Goal: Use online tool/utility: Utilize a website feature to perform a specific function

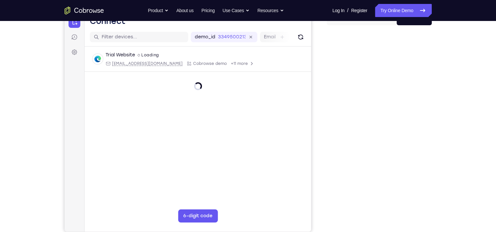
scroll to position [78, 0]
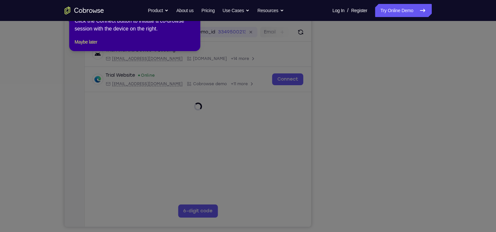
click at [91, 45] on div "1 of 8 × Click the Connect button to initiate a co-browse session with the devi…" at bounding box center [134, 25] width 131 height 51
click at [91, 46] on button "Maybe later" at bounding box center [85, 42] width 23 height 8
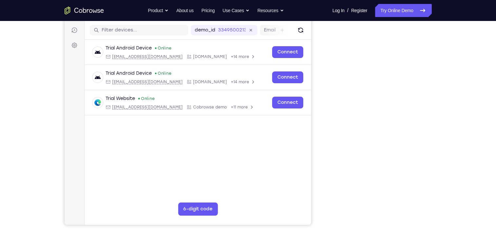
scroll to position [80, 0]
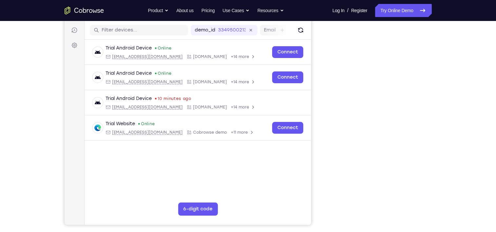
click at [464, 155] on div "Your Support Agent Your Customer Web iOS Android Next Steps We’d be happy to gi…" at bounding box center [248, 157] width 496 height 433
click at [462, 67] on div "Your Support Agent Your Customer Web iOS Android Next Steps We’d be happy to gi…" at bounding box center [248, 157] width 496 height 433
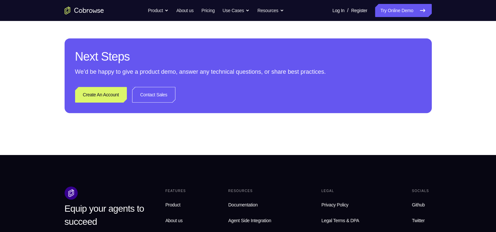
scroll to position [300, 0]
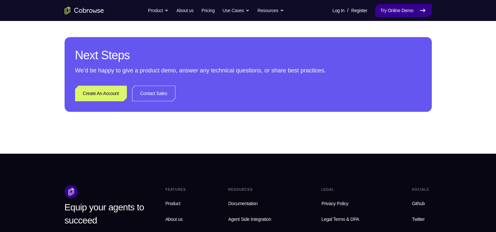
click at [391, 11] on link "Try Online Demo" at bounding box center [403, 10] width 56 height 13
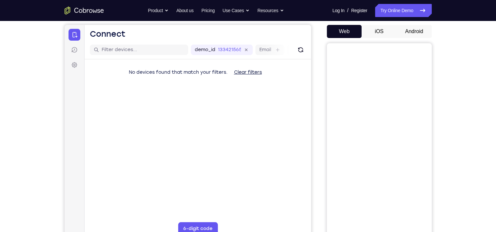
click at [414, 30] on button "Android" at bounding box center [414, 31] width 35 height 13
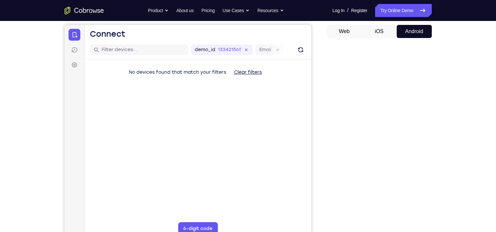
scroll to position [58, 0]
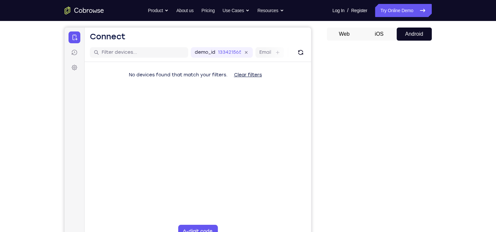
click at [375, 31] on button "iOS" at bounding box center [379, 34] width 35 height 13
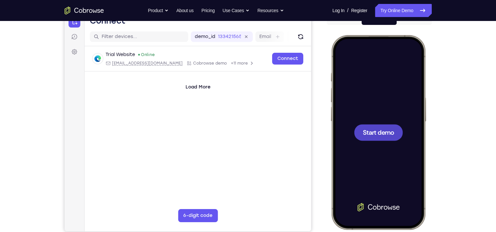
scroll to position [0, 0]
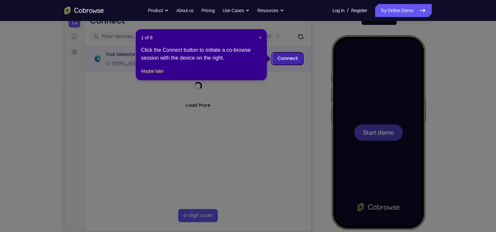
click at [284, 59] on link "Connect" at bounding box center [287, 59] width 31 height 12
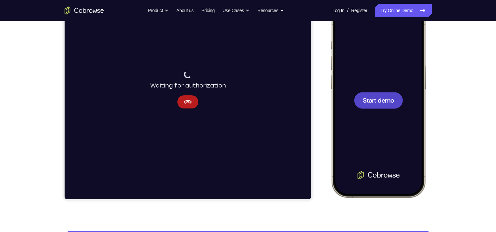
scroll to position [102, 0]
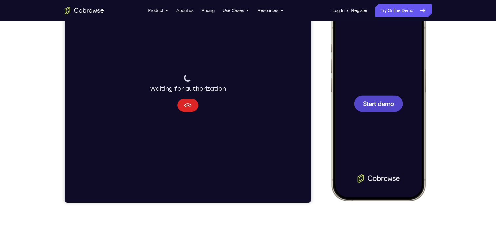
click at [193, 102] on button "Cancel" at bounding box center [187, 105] width 21 height 13
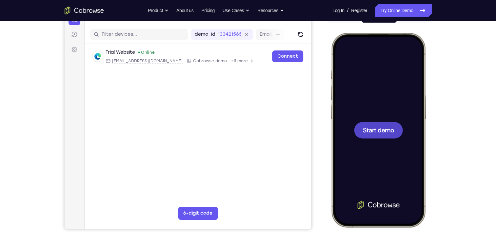
scroll to position [61, 0]
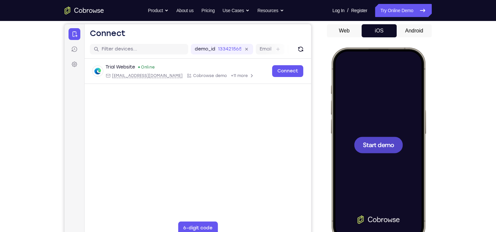
click at [410, 26] on button "Android" at bounding box center [414, 30] width 35 height 13
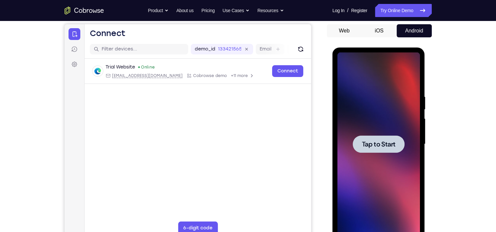
click at [373, 148] on span "Tap to Start" at bounding box center [378, 144] width 33 height 7
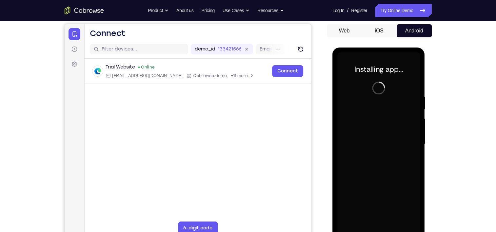
click at [465, 103] on div "Your Support Agent Your Customer Web iOS Android Next Steps We’d be happy to gi…" at bounding box center [248, 176] width 496 height 433
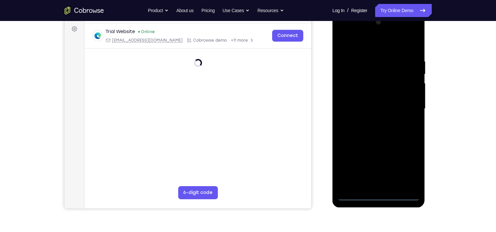
scroll to position [99, 0]
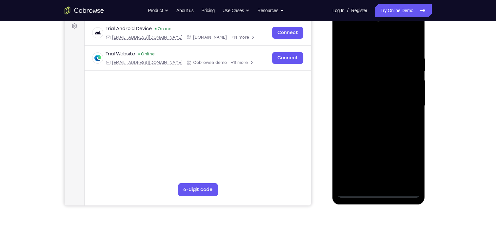
click at [378, 193] on div at bounding box center [379, 106] width 83 height 184
drag, startPoint x: 398, startPoint y: 122, endPoint x: 397, endPoint y: 83, distance: 39.0
click at [397, 83] on div at bounding box center [379, 106] width 83 height 184
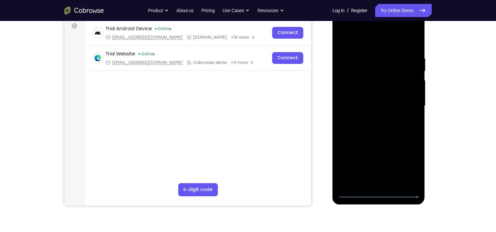
click at [387, 49] on div at bounding box center [379, 106] width 83 height 184
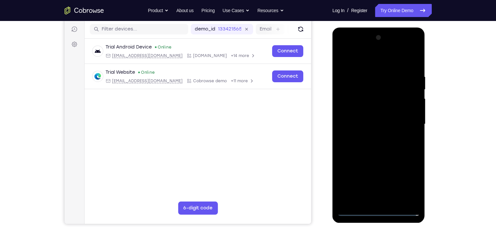
scroll to position [80, 0]
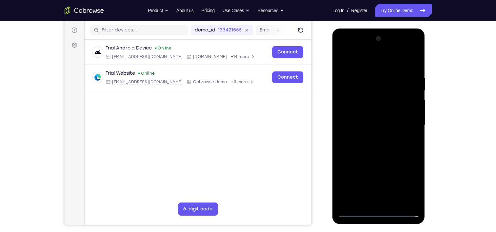
click at [347, 50] on div at bounding box center [379, 125] width 83 height 184
click at [403, 120] on div at bounding box center [379, 125] width 83 height 184
click at [383, 125] on div at bounding box center [379, 125] width 83 height 184
click at [382, 124] on div at bounding box center [379, 125] width 83 height 184
click at [372, 137] on div at bounding box center [379, 125] width 83 height 184
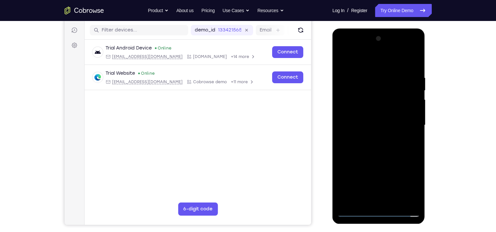
click at [375, 123] on div at bounding box center [379, 125] width 83 height 184
click at [360, 111] on div at bounding box center [379, 125] width 83 height 184
click at [362, 125] on div at bounding box center [379, 125] width 83 height 184
click at [397, 142] on div at bounding box center [379, 125] width 83 height 184
click at [389, 144] on div at bounding box center [379, 125] width 83 height 184
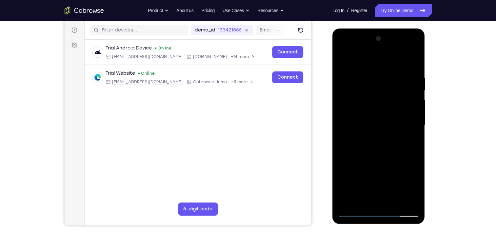
click at [380, 142] on div at bounding box center [379, 125] width 83 height 184
click at [395, 58] on div at bounding box center [379, 125] width 83 height 184
click at [387, 70] on div at bounding box center [379, 125] width 83 height 184
click at [357, 212] on div at bounding box center [379, 125] width 83 height 184
click at [378, 214] on div at bounding box center [379, 125] width 83 height 184
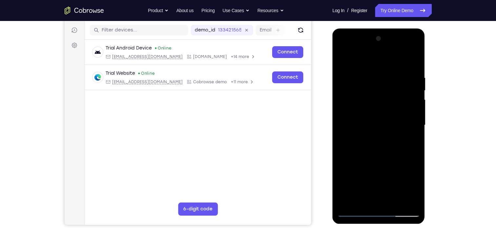
click at [382, 200] on div at bounding box center [379, 125] width 83 height 184
click at [362, 175] on div at bounding box center [379, 125] width 83 height 184
click at [409, 163] on div at bounding box center [379, 125] width 83 height 184
click at [412, 50] on div at bounding box center [379, 125] width 83 height 184
click at [379, 213] on div at bounding box center [379, 125] width 83 height 184
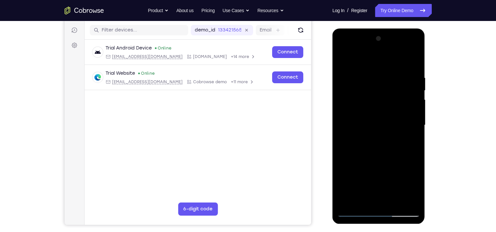
click at [409, 185] on div at bounding box center [379, 125] width 83 height 184
click at [371, 48] on div at bounding box center [379, 125] width 83 height 184
click at [386, 68] on div at bounding box center [379, 125] width 83 height 184
click at [405, 125] on div at bounding box center [379, 125] width 83 height 184
click at [383, 152] on div at bounding box center [379, 125] width 83 height 184
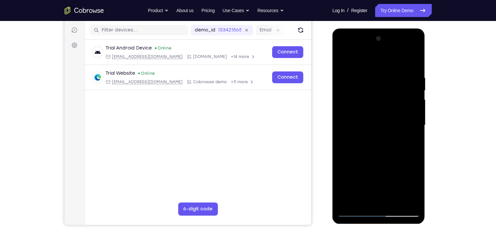
click at [386, 139] on div at bounding box center [379, 125] width 83 height 184
click at [354, 213] on div at bounding box center [379, 125] width 83 height 184
click at [383, 70] on div at bounding box center [379, 125] width 83 height 184
click at [388, 66] on div at bounding box center [379, 125] width 83 height 184
click at [378, 106] on div at bounding box center [379, 125] width 83 height 184
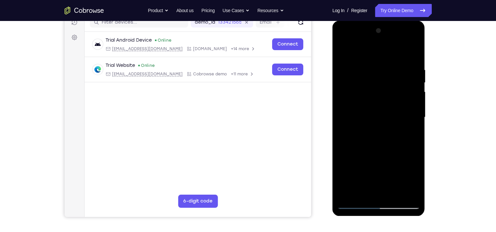
scroll to position [94, 0]
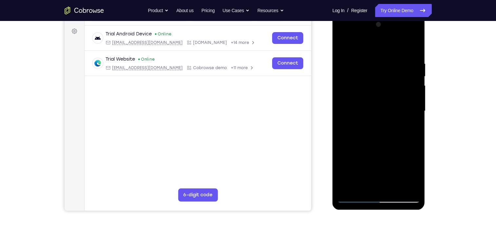
click at [388, 163] on div at bounding box center [379, 111] width 83 height 184
click at [417, 44] on div at bounding box center [379, 111] width 83 height 184
click at [381, 126] on div at bounding box center [379, 111] width 83 height 184
drag, startPoint x: 382, startPoint y: 162, endPoint x: 387, endPoint y: 121, distance: 41.1
click at [387, 121] on div at bounding box center [379, 111] width 83 height 184
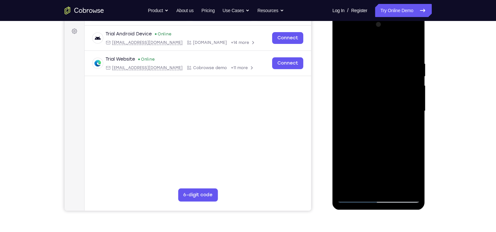
click at [414, 90] on div at bounding box center [379, 111] width 83 height 184
click at [390, 122] on div at bounding box center [379, 111] width 83 height 184
click at [404, 129] on div at bounding box center [379, 111] width 83 height 184
click at [408, 45] on div at bounding box center [379, 111] width 83 height 184
click at [416, 32] on div at bounding box center [379, 111] width 83 height 184
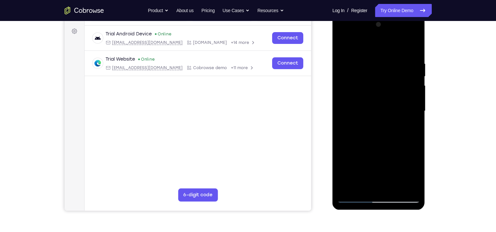
click at [395, 89] on div at bounding box center [379, 111] width 83 height 184
click at [374, 67] on div at bounding box center [379, 111] width 83 height 184
click at [353, 66] on div at bounding box center [379, 111] width 83 height 184
click at [344, 66] on div at bounding box center [379, 111] width 83 height 184
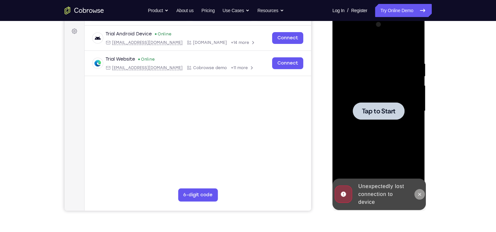
click at [420, 194] on icon at bounding box center [419, 194] width 5 height 5
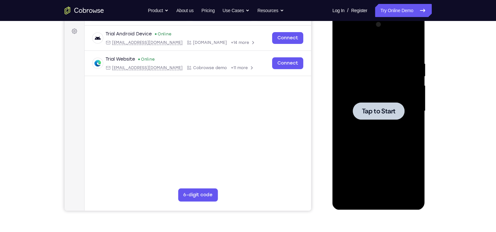
click at [380, 110] on span "Tap to Start" at bounding box center [378, 111] width 33 height 7
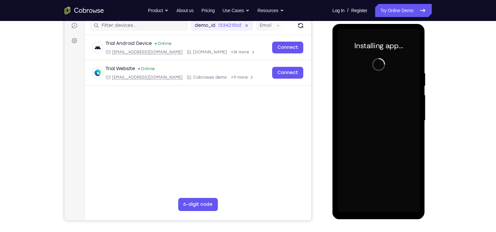
scroll to position [84, 0]
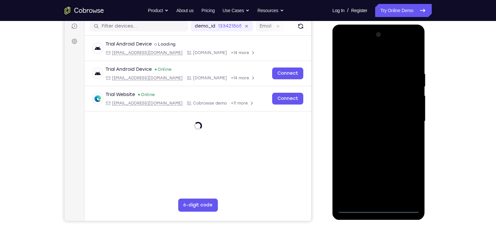
click at [381, 208] on div at bounding box center [379, 122] width 83 height 184
drag, startPoint x: 372, startPoint y: 163, endPoint x: 370, endPoint y: 155, distance: 8.3
click at [370, 155] on div at bounding box center [379, 122] width 83 height 184
drag, startPoint x: 370, startPoint y: 155, endPoint x: 363, endPoint y: 129, distance: 26.5
click at [363, 129] on div at bounding box center [379, 122] width 83 height 184
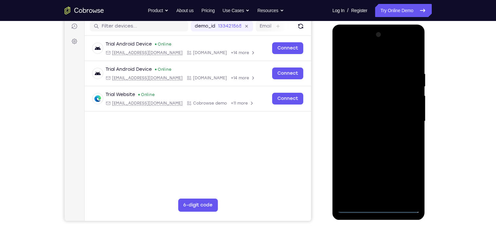
drag, startPoint x: 363, startPoint y: 129, endPoint x: 349, endPoint y: 55, distance: 75.4
click at [349, 55] on div at bounding box center [379, 122] width 83 height 184
drag, startPoint x: 360, startPoint y: 93, endPoint x: 353, endPoint y: 71, distance: 22.7
click at [353, 71] on div at bounding box center [379, 122] width 83 height 184
click at [390, 69] on div at bounding box center [379, 122] width 83 height 184
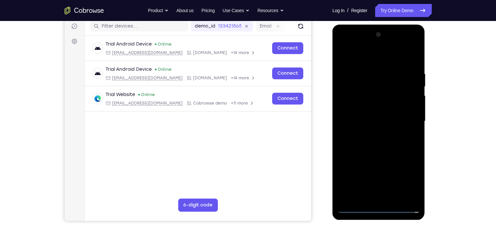
click at [416, 45] on div at bounding box center [379, 122] width 83 height 184
click at [391, 42] on div at bounding box center [379, 122] width 83 height 184
click at [416, 47] on div at bounding box center [379, 122] width 83 height 184
click at [394, 101] on div at bounding box center [379, 122] width 83 height 184
click at [416, 43] on div at bounding box center [379, 122] width 83 height 184
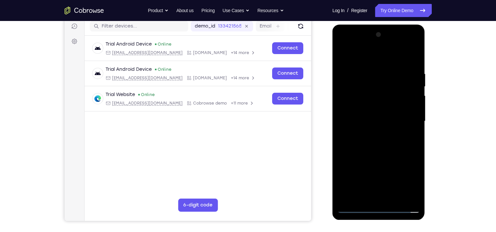
click at [363, 84] on div at bounding box center [379, 122] width 83 height 184
click at [384, 70] on div at bounding box center [379, 122] width 83 height 184
click at [415, 46] on div at bounding box center [379, 122] width 83 height 184
click at [403, 79] on div at bounding box center [379, 122] width 83 height 184
click at [397, 77] on div at bounding box center [379, 122] width 83 height 184
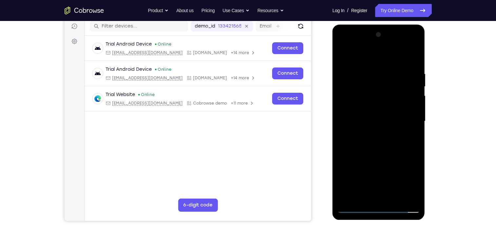
click at [374, 45] on div at bounding box center [379, 122] width 83 height 184
click at [370, 45] on div at bounding box center [379, 122] width 83 height 184
click at [382, 67] on div at bounding box center [379, 122] width 83 height 184
click at [350, 96] on div at bounding box center [379, 122] width 83 height 184
click at [373, 132] on div at bounding box center [379, 122] width 83 height 184
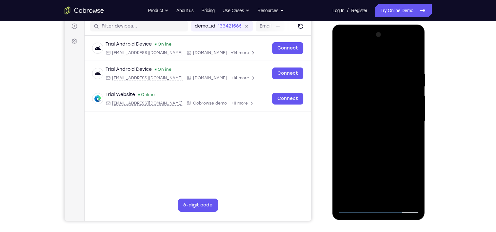
click at [382, 112] on div at bounding box center [379, 122] width 83 height 184
click at [374, 106] on div at bounding box center [379, 122] width 83 height 184
click at [373, 121] on div at bounding box center [379, 122] width 83 height 184
click at [412, 108] on div at bounding box center [379, 122] width 83 height 184
click at [380, 142] on div at bounding box center [379, 122] width 83 height 184
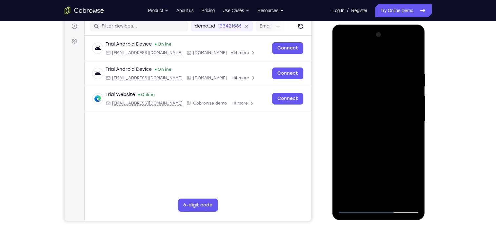
click at [409, 132] on div at bounding box center [379, 122] width 83 height 184
click at [374, 134] on div at bounding box center [379, 122] width 83 height 184
click at [362, 87] on div at bounding box center [379, 122] width 83 height 184
click at [358, 102] on div at bounding box center [379, 122] width 83 height 184
click at [413, 106] on div at bounding box center [379, 122] width 83 height 184
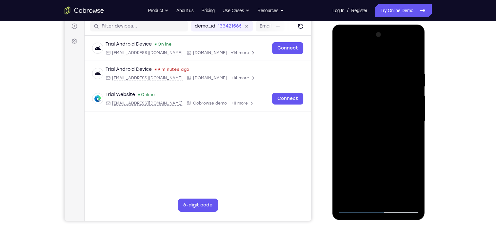
click at [405, 120] on div at bounding box center [379, 122] width 83 height 184
click at [383, 135] on div at bounding box center [379, 122] width 83 height 184
click at [380, 138] on div at bounding box center [379, 122] width 83 height 184
click at [382, 196] on div at bounding box center [379, 122] width 83 height 184
click at [386, 198] on div at bounding box center [379, 122] width 83 height 184
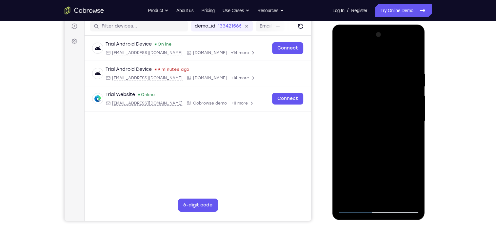
click at [366, 104] on div at bounding box center [379, 122] width 83 height 184
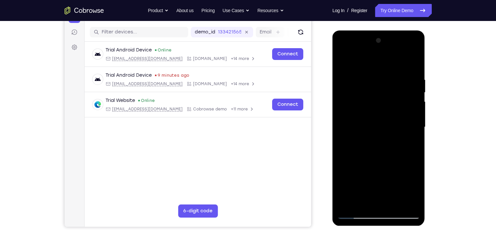
scroll to position [78, 0]
click at [342, 61] on div at bounding box center [379, 127] width 83 height 184
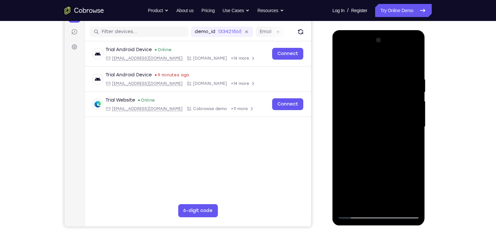
click at [381, 213] on div at bounding box center [379, 127] width 83 height 184
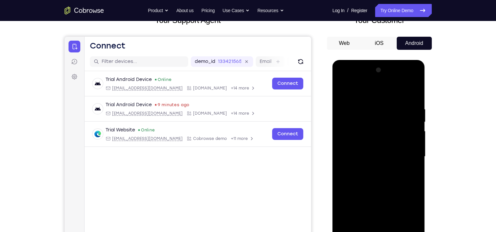
scroll to position [49, 0]
click at [344, 51] on div "Web iOS Android" at bounding box center [379, 147] width 105 height 220
click at [345, 47] on button "Web" at bounding box center [344, 43] width 35 height 13
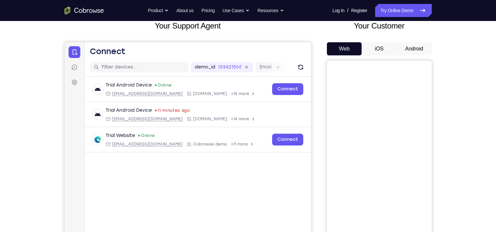
scroll to position [43, 0]
click at [377, 51] on button "iOS" at bounding box center [379, 49] width 35 height 13
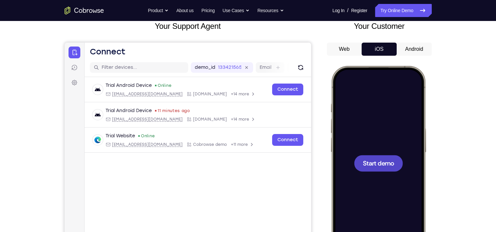
click at [417, 50] on button "Android" at bounding box center [414, 49] width 35 height 13
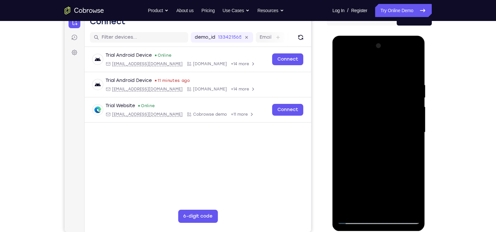
scroll to position [77, 0]
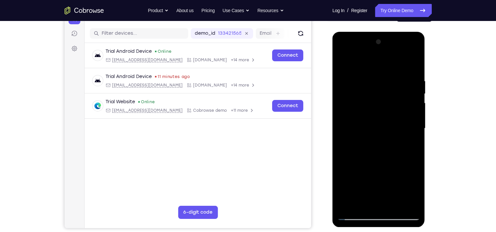
drag, startPoint x: 381, startPoint y: 179, endPoint x: 379, endPoint y: 103, distance: 76.5
click at [379, 103] on div at bounding box center [379, 129] width 83 height 184
drag, startPoint x: 379, startPoint y: 103, endPoint x: 417, endPoint y: 136, distance: 50.2
click at [417, 136] on div at bounding box center [379, 129] width 83 height 184
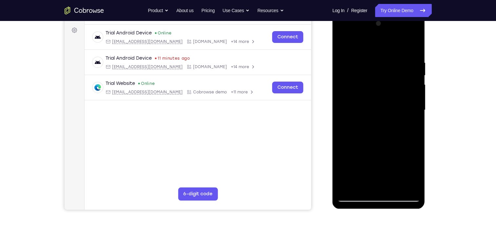
scroll to position [35, 0]
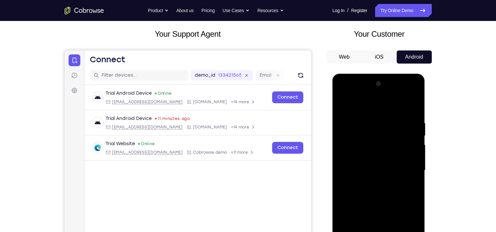
click at [376, 57] on button "iOS" at bounding box center [379, 57] width 35 height 13
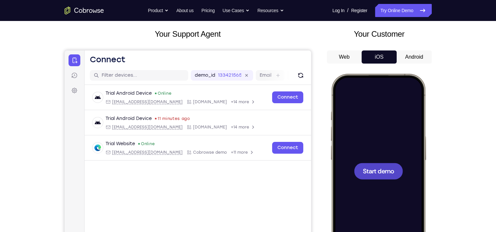
click at [381, 169] on span "Start demo" at bounding box center [378, 171] width 31 height 6
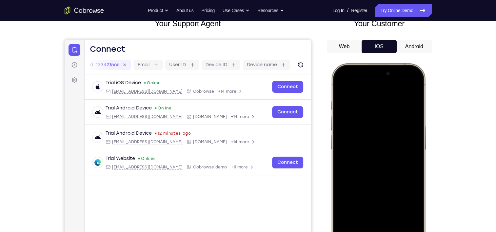
scroll to position [45, 0]
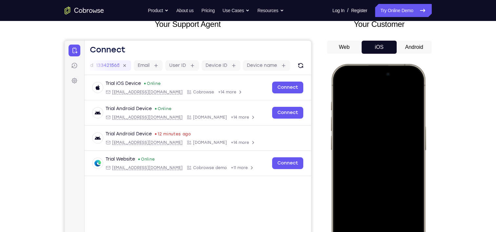
click at [400, 50] on button "Android" at bounding box center [414, 47] width 35 height 13
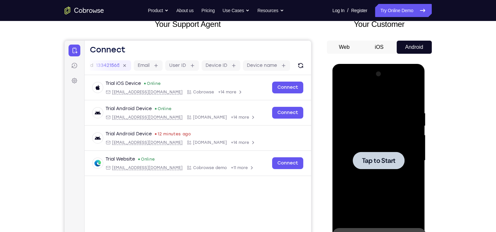
click at [375, 160] on span "Tap to Start" at bounding box center [378, 160] width 33 height 7
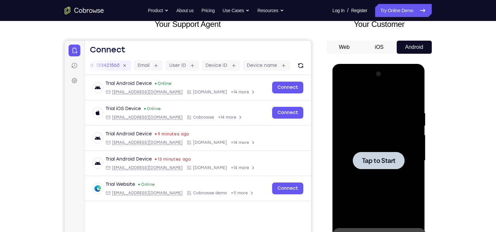
click at [375, 160] on span "Tap to Start" at bounding box center [378, 160] width 33 height 7
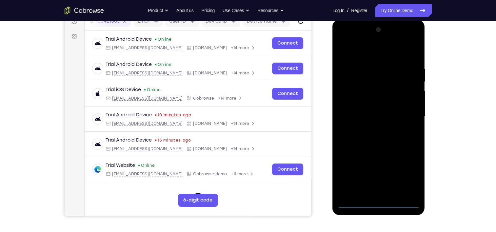
scroll to position [93, 0]
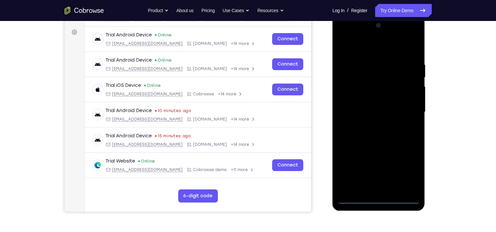
click at [383, 198] on div at bounding box center [379, 112] width 83 height 184
click at [405, 169] on div at bounding box center [379, 112] width 83 height 184
click at [352, 35] on div at bounding box center [379, 112] width 83 height 184
click at [374, 78] on div at bounding box center [379, 112] width 83 height 184
click at [384, 80] on div at bounding box center [379, 112] width 83 height 184
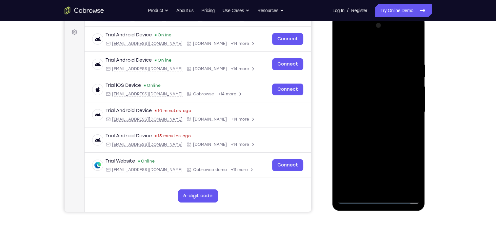
click at [414, 34] on div at bounding box center [379, 112] width 83 height 184
click at [397, 70] on div at bounding box center [379, 112] width 83 height 184
click at [378, 34] on div at bounding box center [379, 112] width 83 height 184
click at [383, 157] on div at bounding box center [379, 112] width 83 height 184
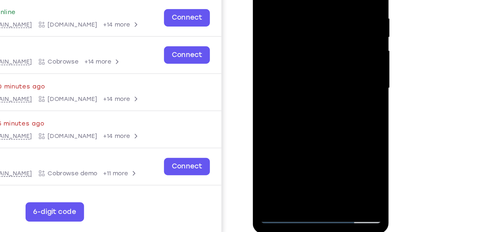
click at [311, 111] on div at bounding box center [299, 43] width 83 height 184
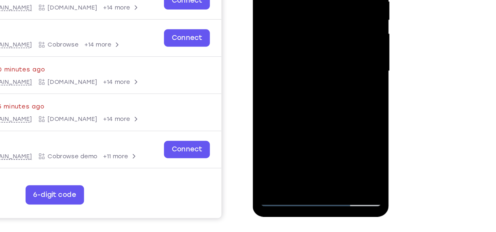
drag, startPoint x: 302, startPoint y: 72, endPoint x: 314, endPoint y: 2, distance: 71.0
click at [314, 2] on div at bounding box center [299, 26] width 83 height 184
drag, startPoint x: 305, startPoint y: 70, endPoint x: 310, endPoint y: 26, distance: 44.5
click at [310, 27] on div at bounding box center [299, 26] width 83 height 184
drag, startPoint x: 314, startPoint y: 63, endPoint x: 323, endPoint y: 17, distance: 46.0
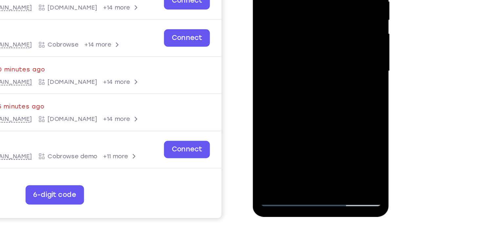
click at [323, 17] on div at bounding box center [299, 26] width 83 height 184
drag, startPoint x: 317, startPoint y: 46, endPoint x: 316, endPoint y: 109, distance: 62.7
click at [316, 109] on div at bounding box center [299, 26] width 83 height 184
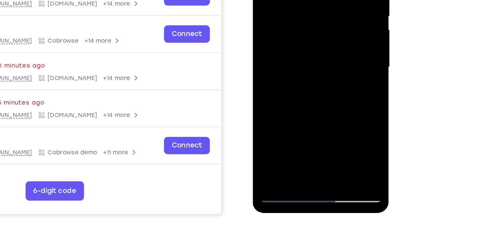
drag, startPoint x: 298, startPoint y: 46, endPoint x: 297, endPoint y: 27, distance: 19.4
click at [297, 27] on div at bounding box center [299, 22] width 83 height 184
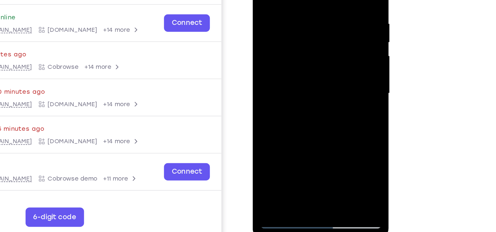
drag, startPoint x: 304, startPoint y: 82, endPoint x: 308, endPoint y: 43, distance: 39.9
click at [308, 43] on div at bounding box center [299, 48] width 83 height 184
drag, startPoint x: 300, startPoint y: 72, endPoint x: 306, endPoint y: 65, distance: 9.8
click at [306, 65] on div at bounding box center [299, 48] width 83 height 184
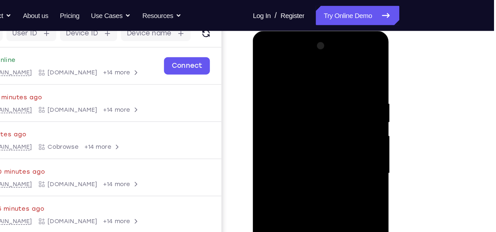
scroll to position [0, 0]
